Goal: Find specific page/section: Find specific page/section

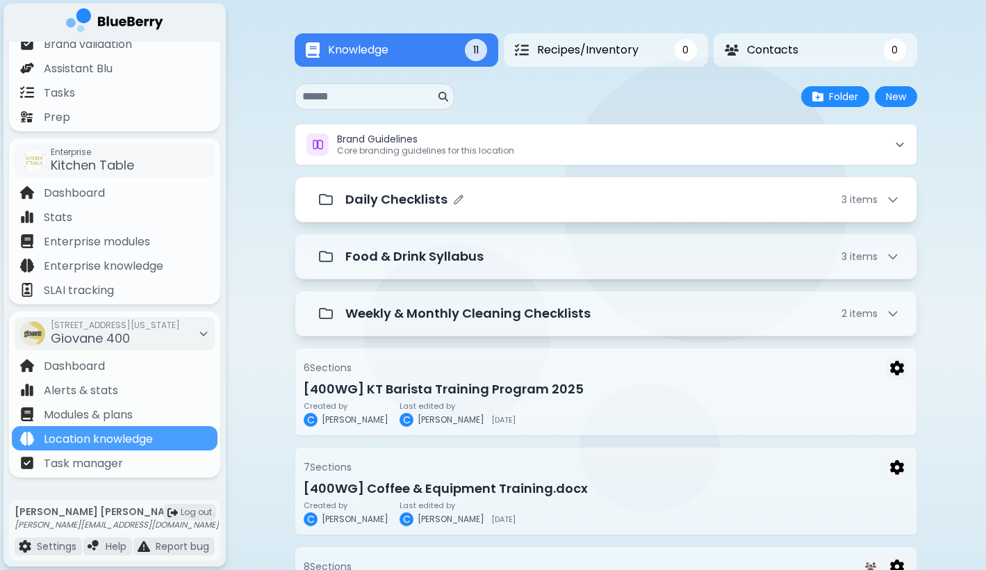
click at [540, 202] on div "Daily Checklists 3 item s" at bounding box center [622, 199] width 555 height 19
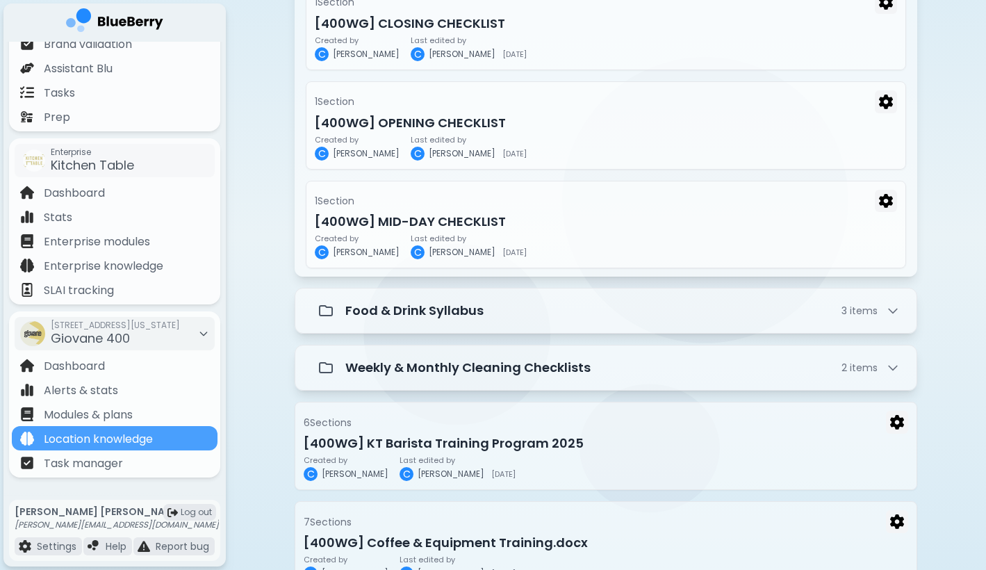
scroll to position [277, 0]
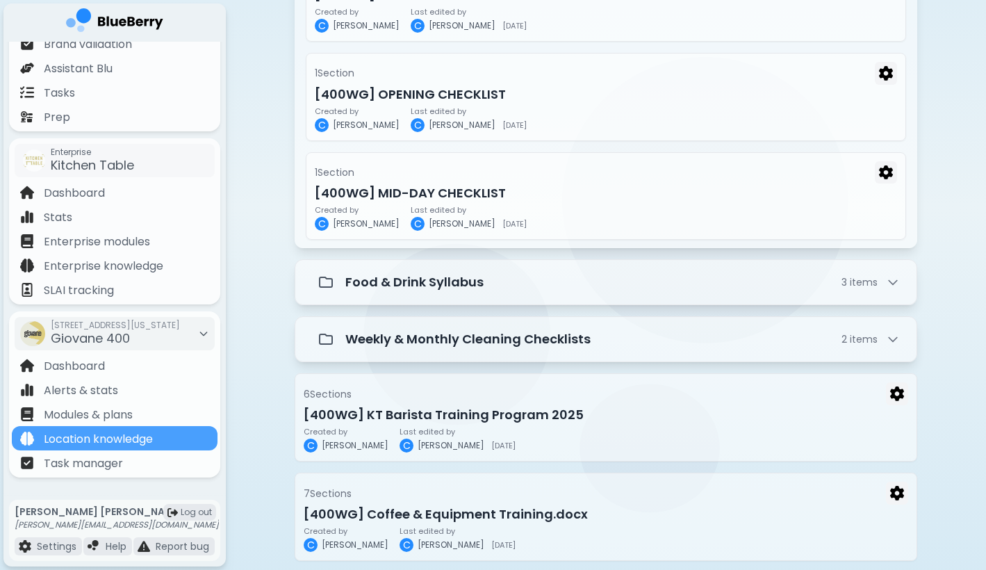
click at [246, 392] on div "Knowledge 11 Recipes/Inventory 0 Contacts 0 Knowledge 11 0 0 New Folder New Bra…" at bounding box center [606, 208] width 760 height 971
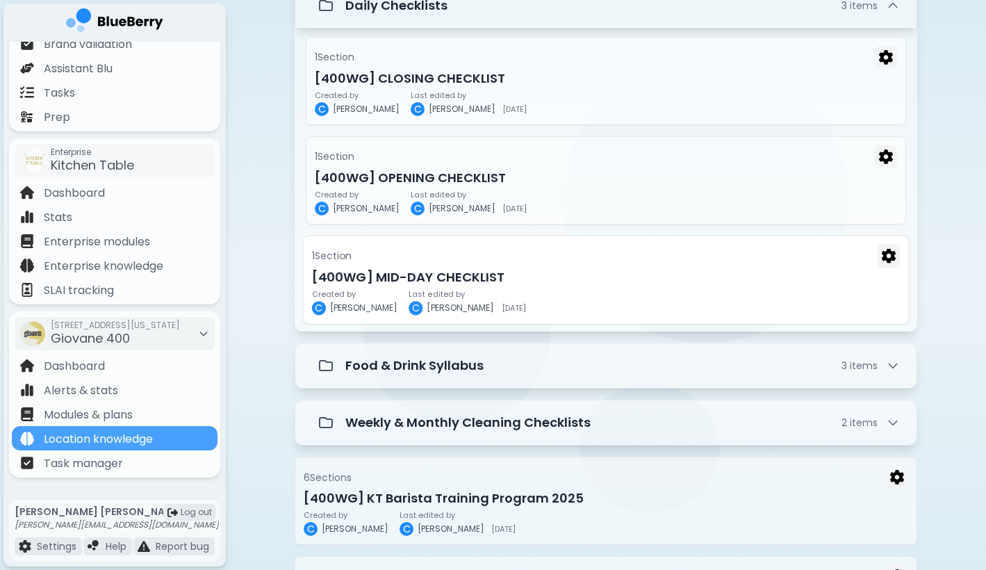
scroll to position [178, 0]
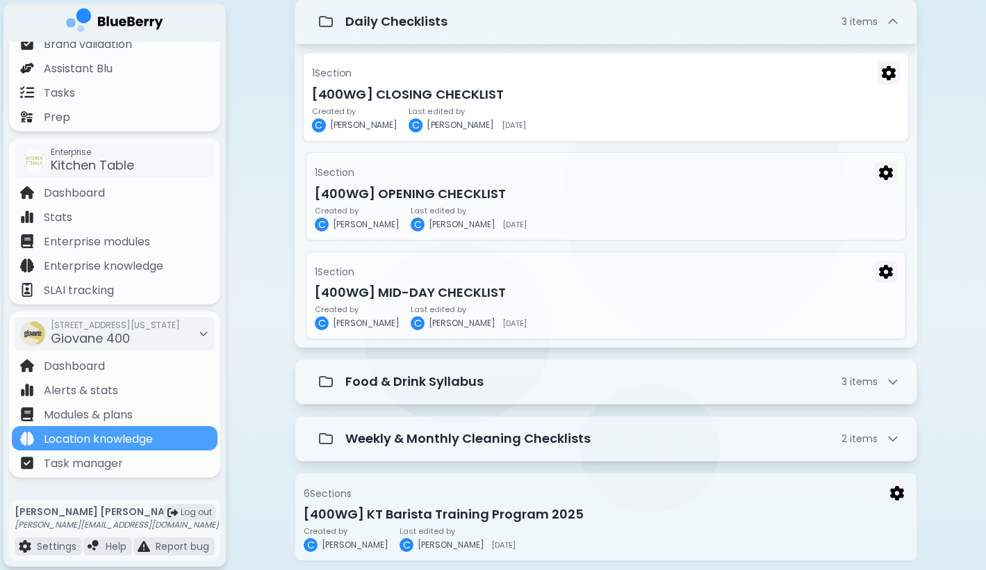
click at [825, 90] on h3 "[400WG] CLOSING CHECKLIST" at bounding box center [606, 94] width 588 height 19
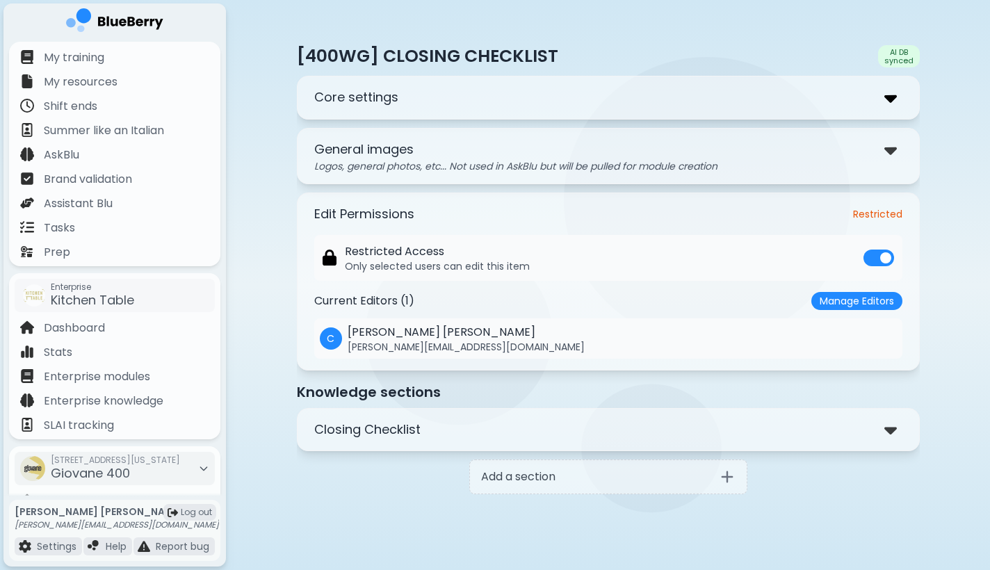
click at [888, 98] on img at bounding box center [890, 98] width 13 height 20
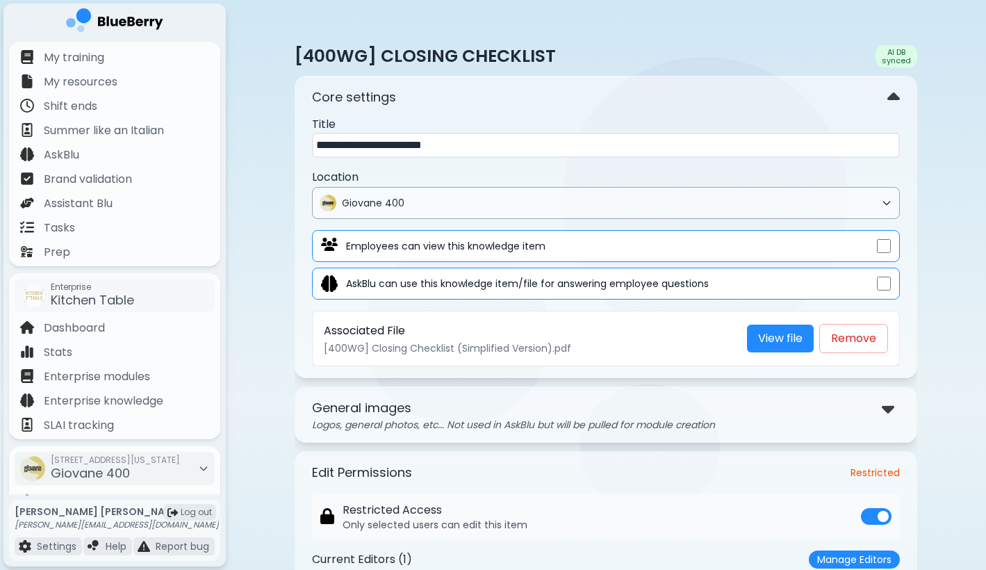
click at [826, 207] on span "Giovane 400" at bounding box center [609, 203] width 534 height 13
click at [714, 177] on p "Location" at bounding box center [606, 177] width 588 height 17
click at [771, 193] on div "Giovane 400" at bounding box center [606, 203] width 588 height 32
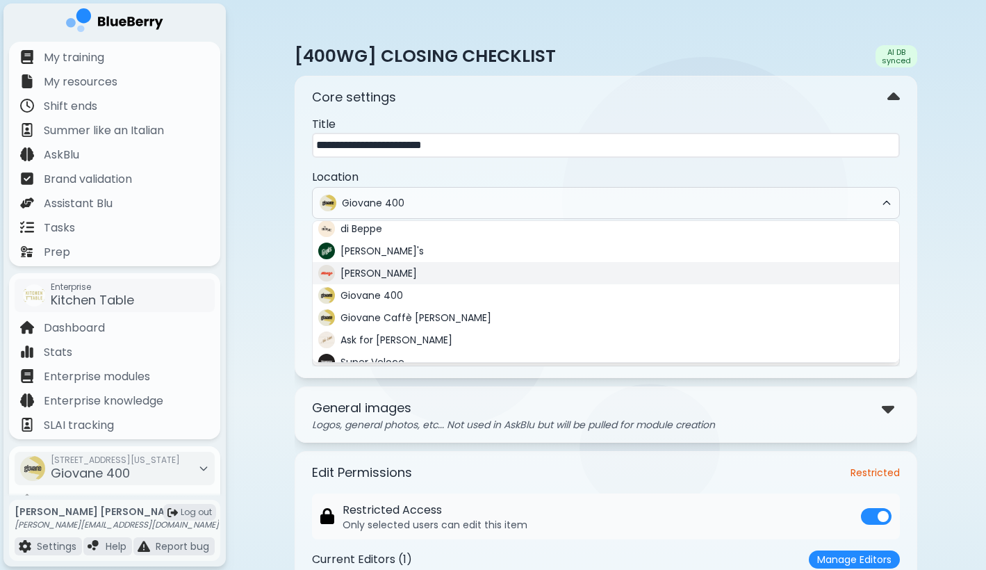
scroll to position [39, 0]
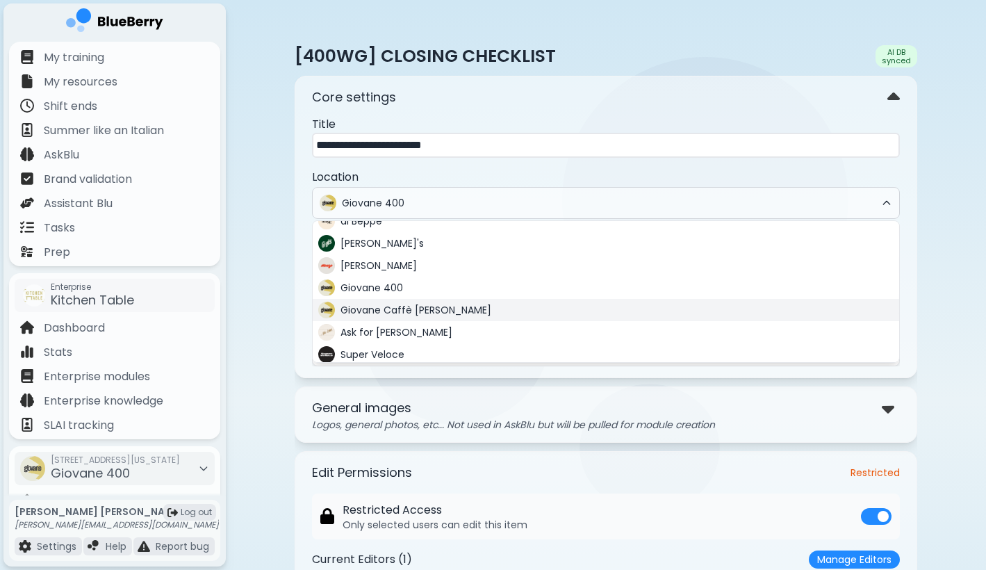
click at [620, 317] on div "Giovane Caffè Cordova" at bounding box center [606, 310] width 587 height 22
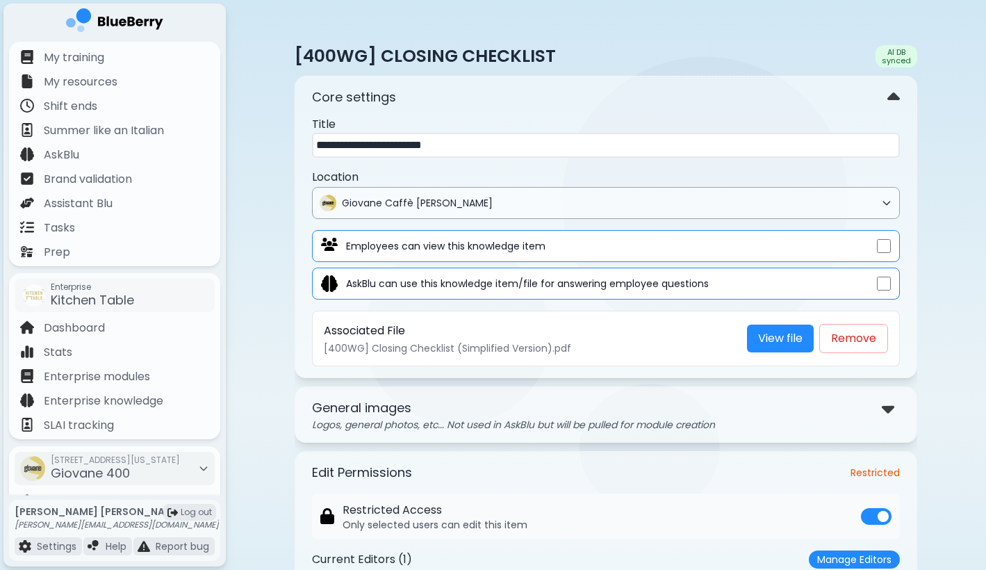
click at [682, 208] on span "Giovane Caffè Cordova" at bounding box center [609, 203] width 534 height 13
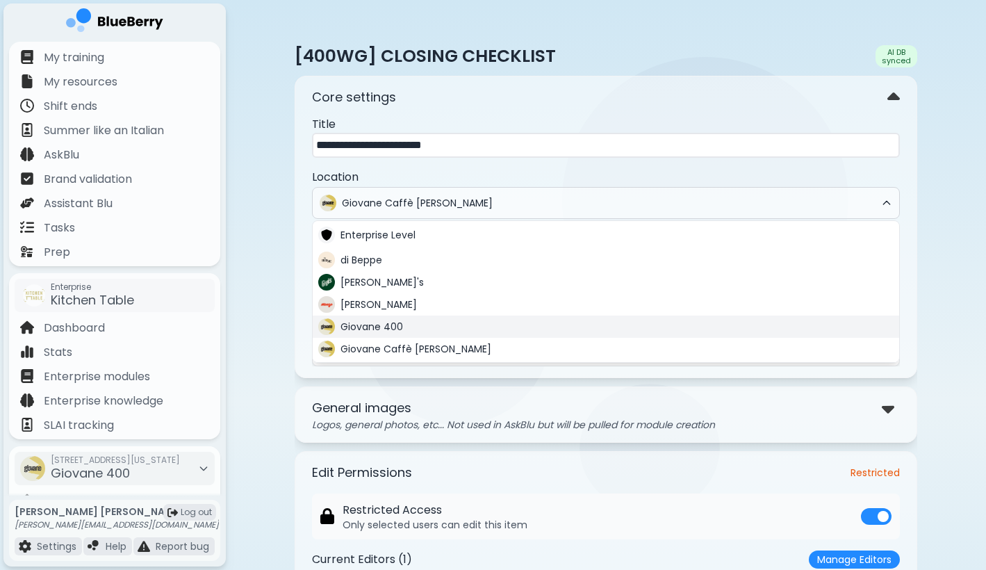
click at [603, 323] on div "Giovane 400" at bounding box center [606, 327] width 587 height 22
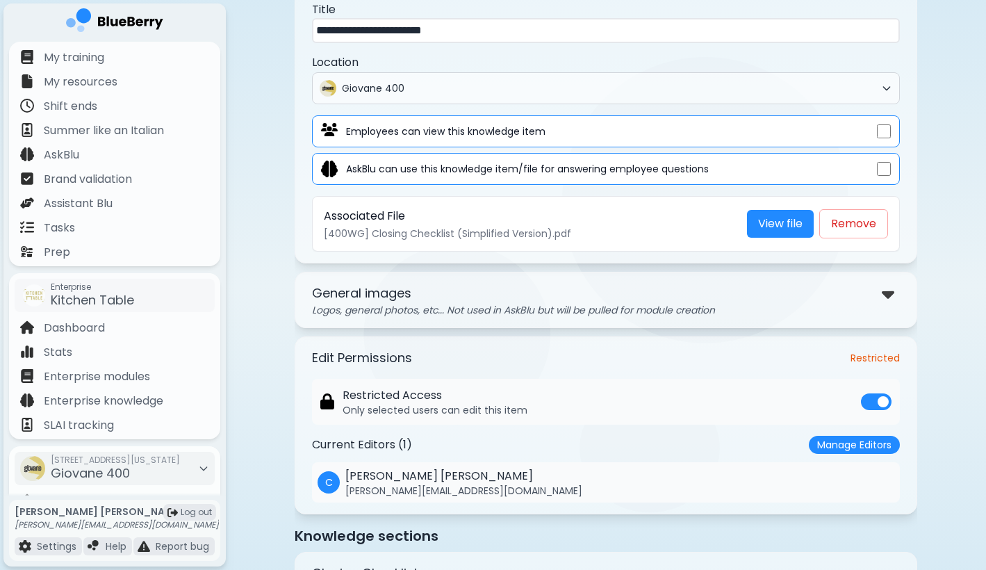
scroll to position [120, 0]
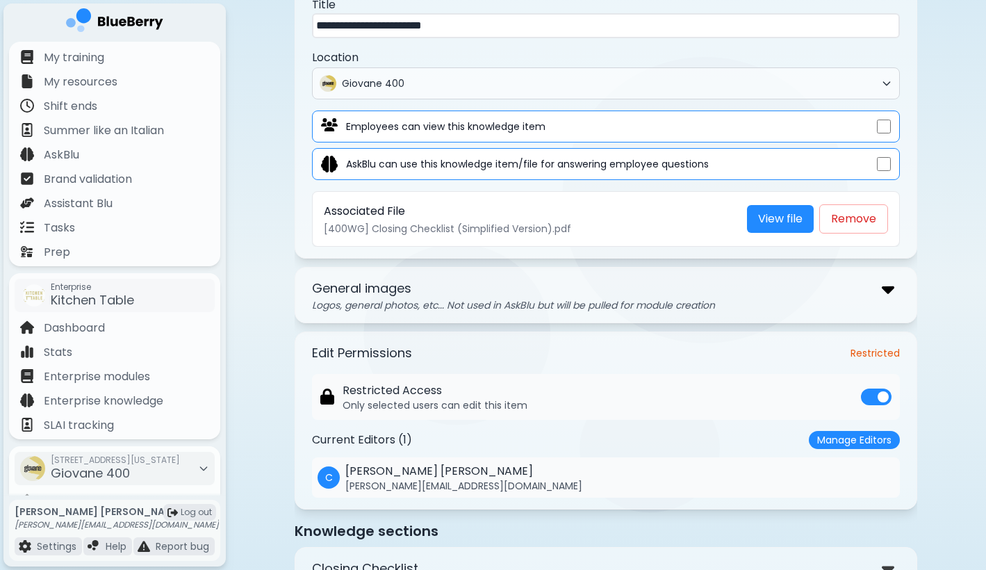
click at [887, 291] on img at bounding box center [888, 289] width 13 height 20
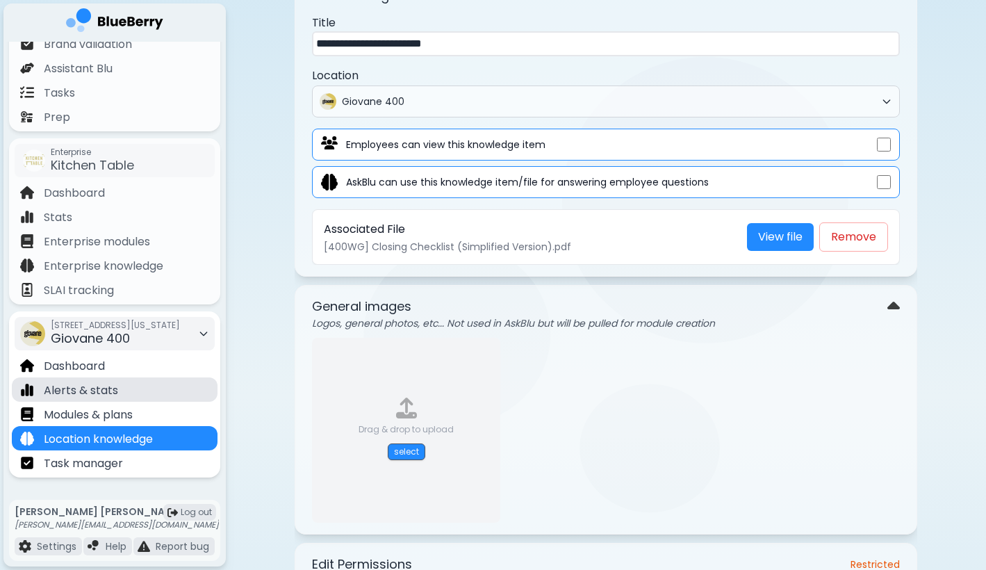
scroll to position [135, 0]
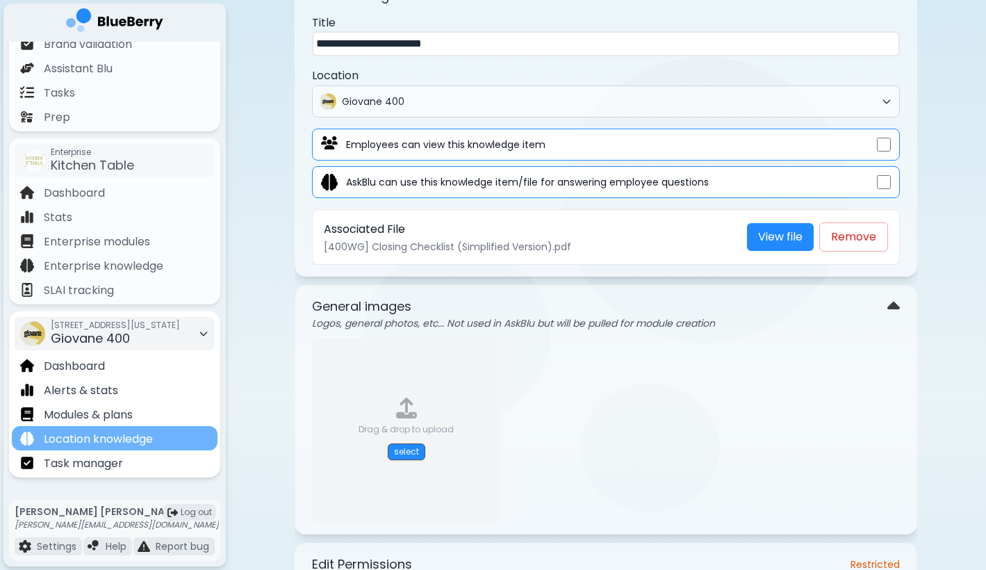
click at [129, 434] on p "Location knowledge" at bounding box center [98, 439] width 109 height 17
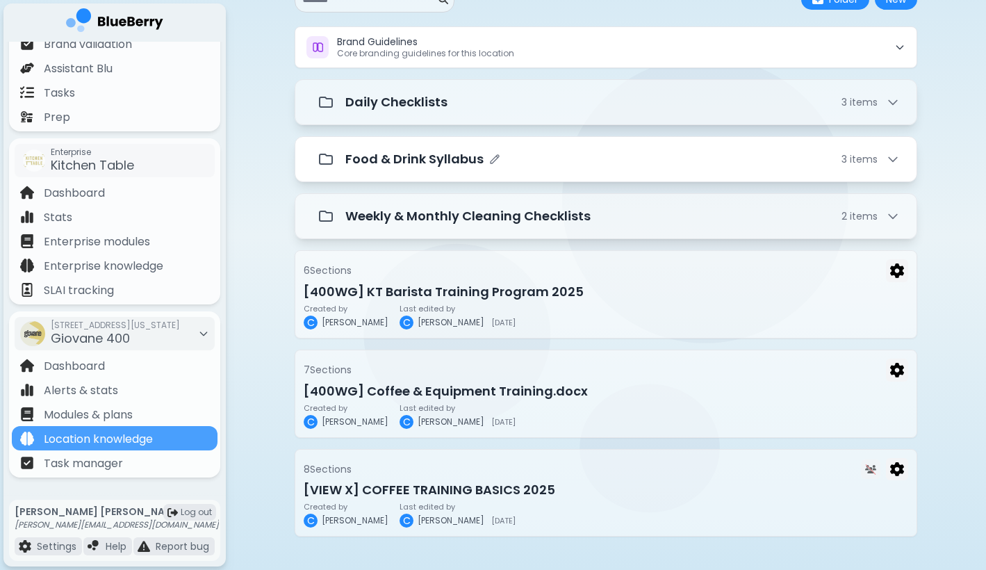
scroll to position [98, 0]
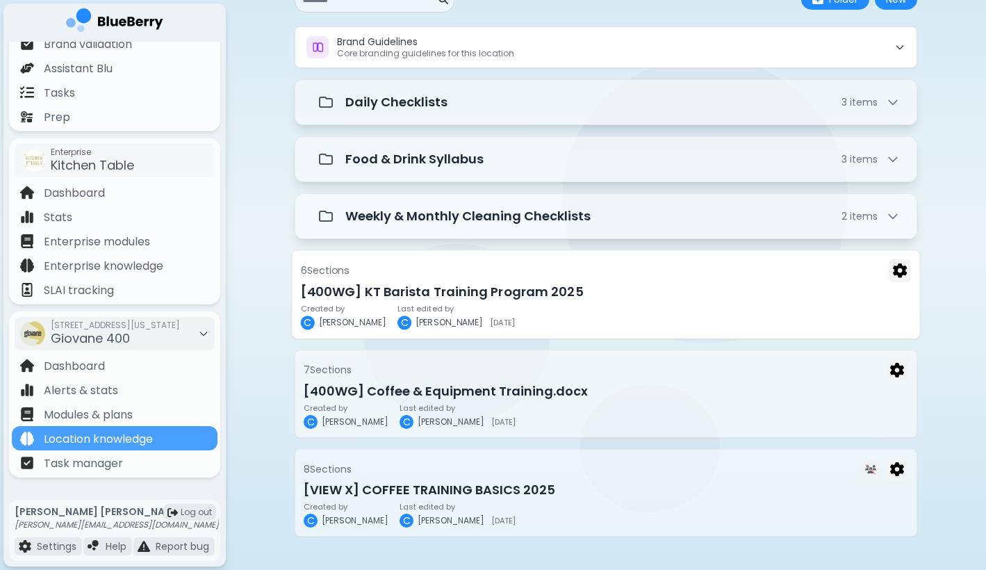
click at [610, 311] on div "Created by C Chloe Last edited by C Chloe 2025-09-22" at bounding box center [606, 316] width 611 height 25
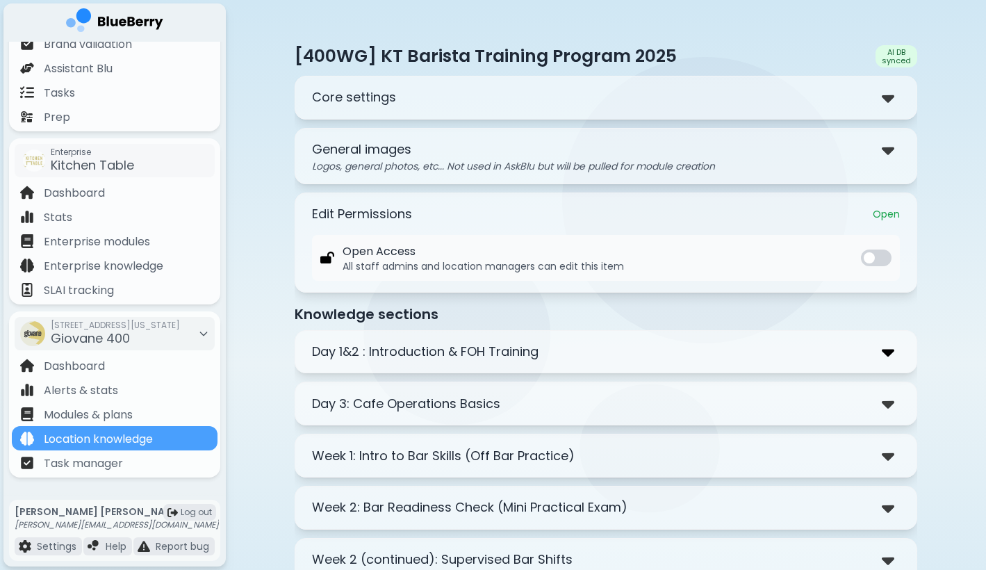
click at [888, 357] on img at bounding box center [888, 352] width 13 height 20
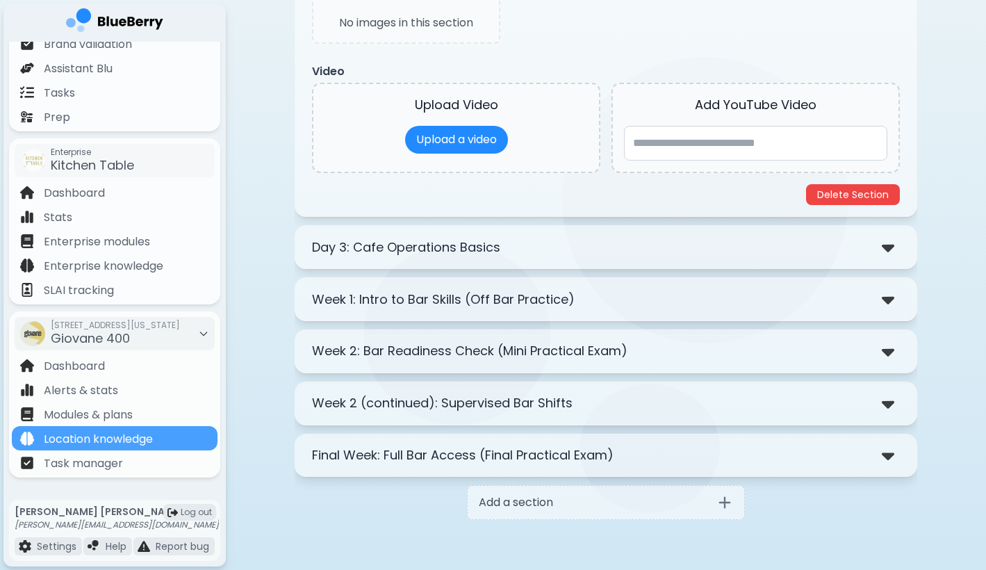
scroll to position [644, 0]
click at [163, 332] on div "418 W Georgia St, Vancouver BC Giovane 400" at bounding box center [115, 333] width 129 height 31
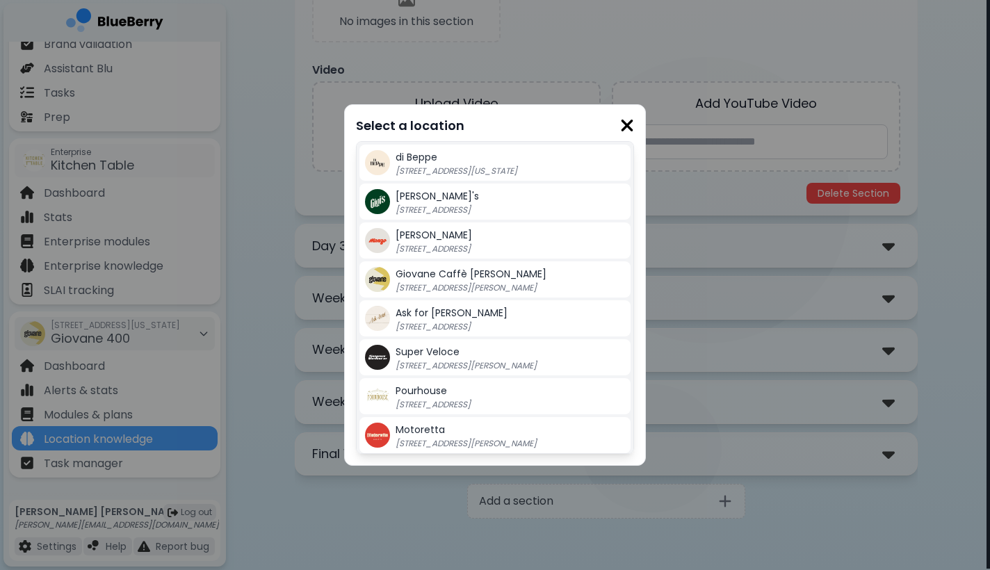
scroll to position [0, 0]
click at [491, 279] on span "Giovane Caffè Cordova" at bounding box center [470, 274] width 151 height 14
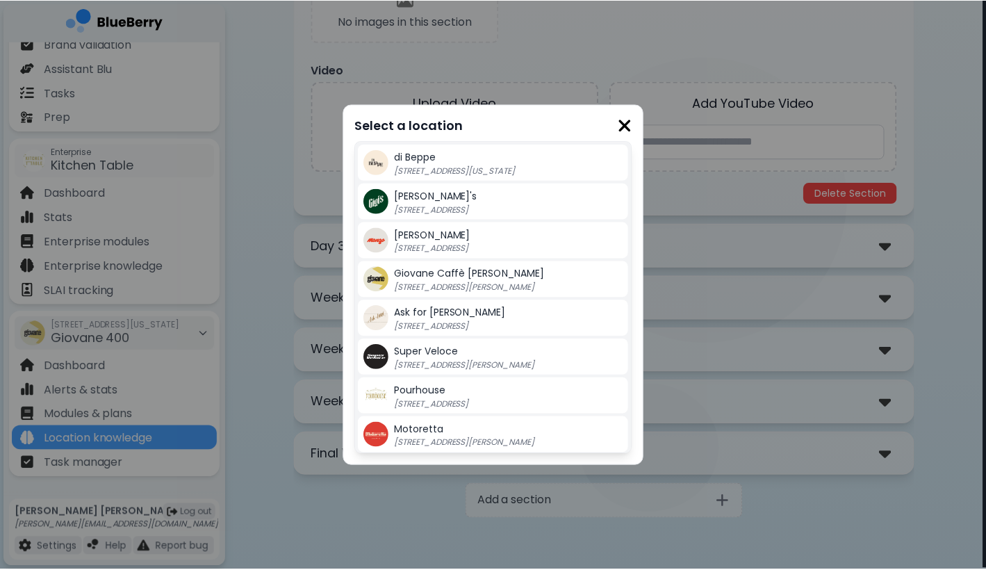
scroll to position [644, 0]
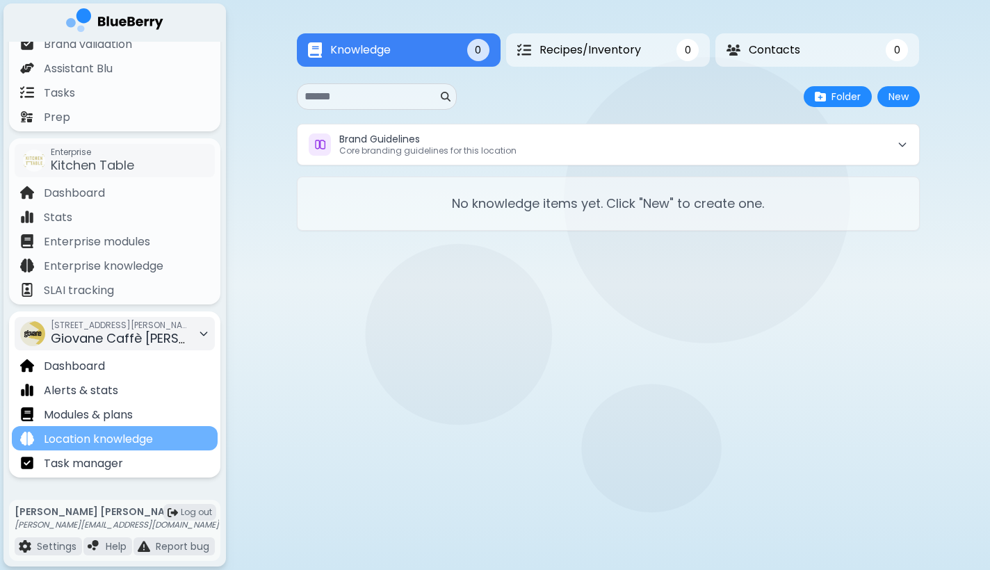
click at [140, 449] on div "Location knowledge" at bounding box center [115, 438] width 206 height 24
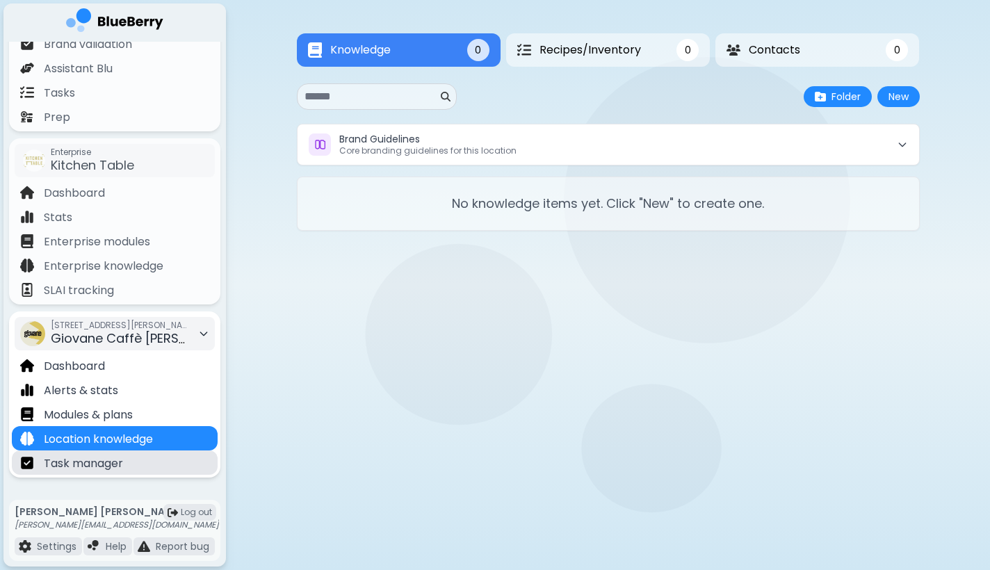
click at [145, 462] on div "Task manager" at bounding box center [115, 462] width 206 height 24
